Goal: Task Accomplishment & Management: Manage account settings

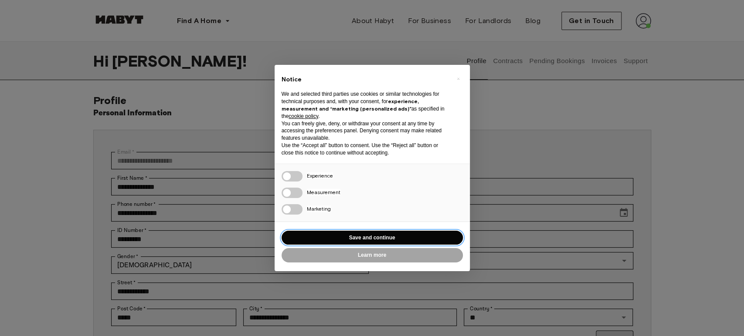
click at [372, 237] on button "Save and continue" at bounding box center [372, 238] width 181 height 14
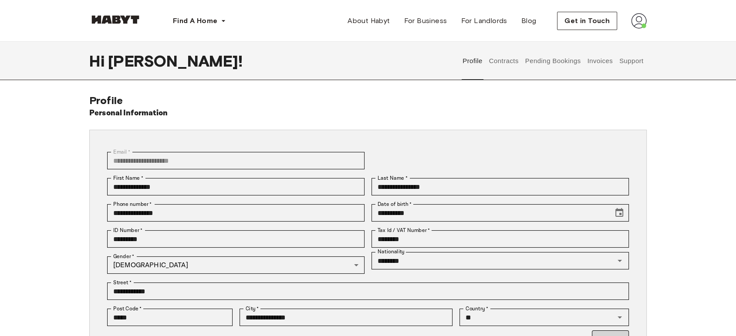
click at [548, 61] on button "Pending Bookings" at bounding box center [553, 61] width 58 height 38
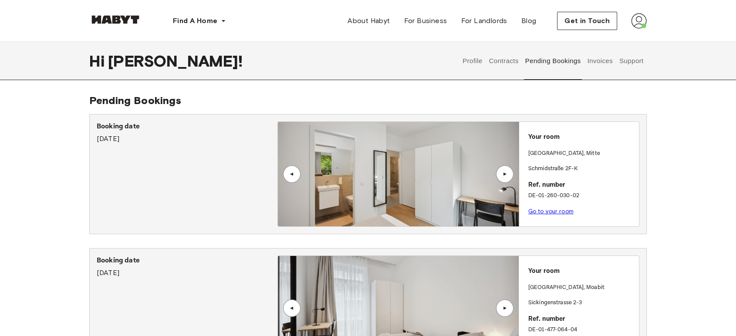
click at [589, 58] on button "Invoices" at bounding box center [600, 61] width 27 height 38
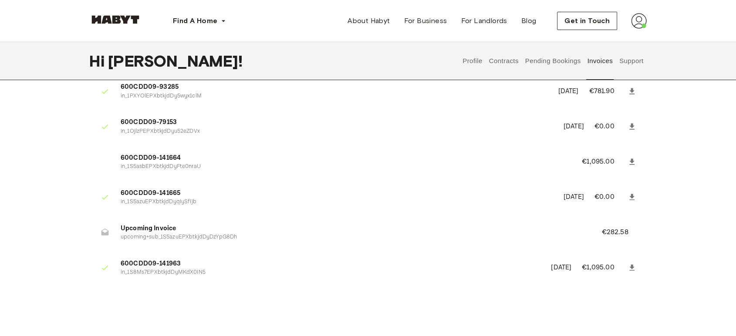
scroll to position [242, 0]
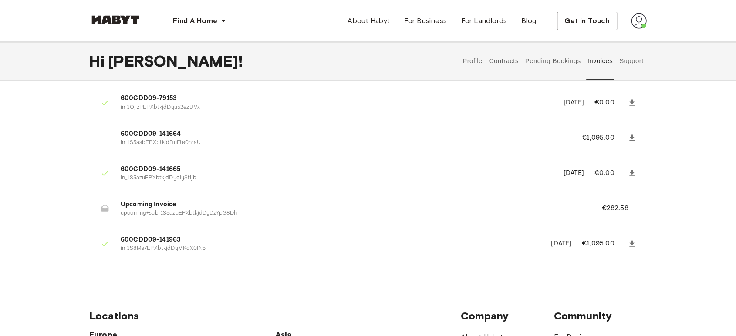
drag, startPoint x: 102, startPoint y: 134, endPoint x: 225, endPoint y: 135, distance: 123.3
click at [225, 135] on li "600CDD09-141664 in_1S5asbEPXbtkjdDyFte0nraU €1,095.00" at bounding box center [368, 138] width 558 height 30
click at [508, 57] on button "Contracts" at bounding box center [504, 61] width 32 height 38
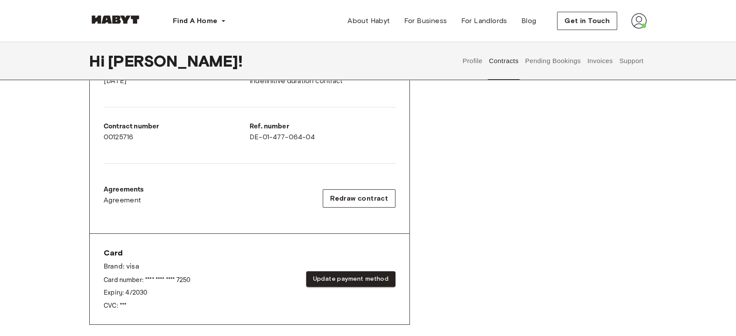
scroll to position [193, 0]
click at [120, 200] on span "Agreement" at bounding box center [123, 200] width 38 height 10
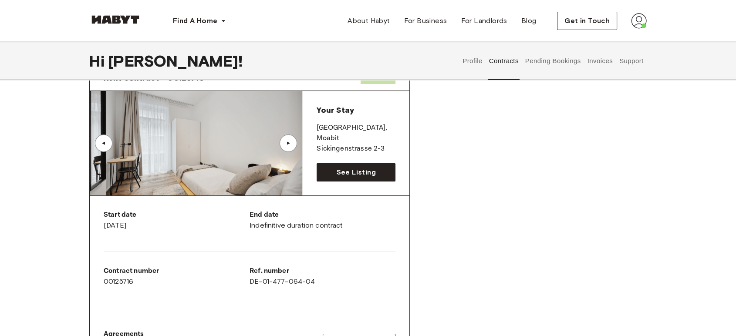
scroll to position [0, 0]
